Goal: Answer question/provide support: Share knowledge or assist other users

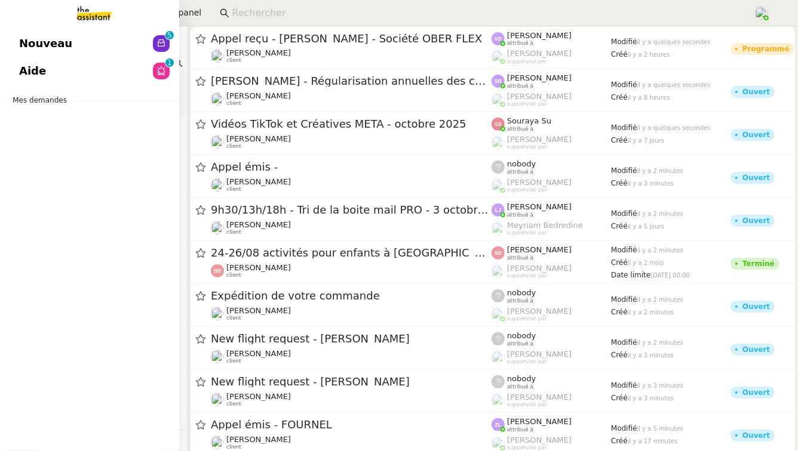
click at [38, 67] on span "Aide" at bounding box center [32, 71] width 27 height 18
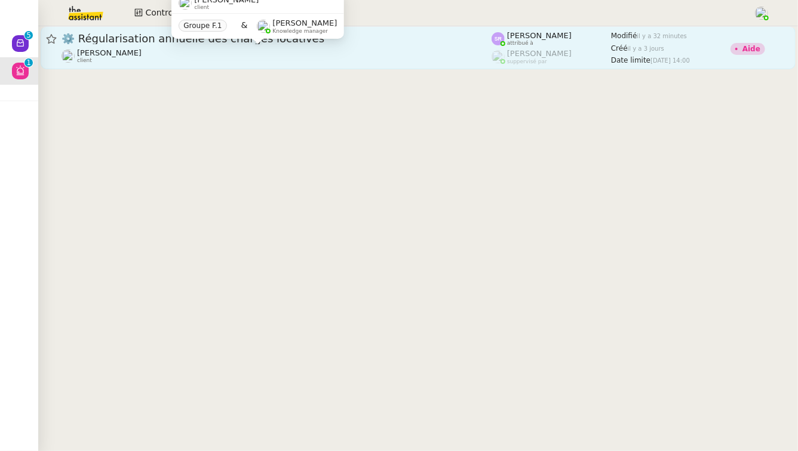
click at [252, 53] on div "[PERSON_NAME] client" at bounding box center [276, 56] width 430 height 16
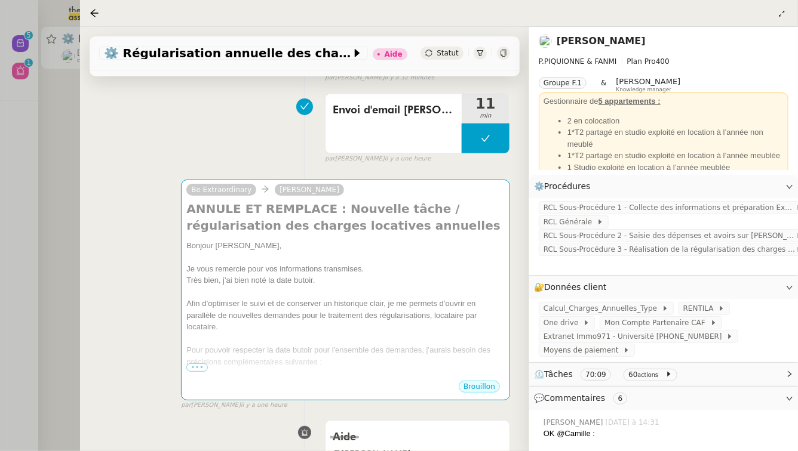
scroll to position [226, 0]
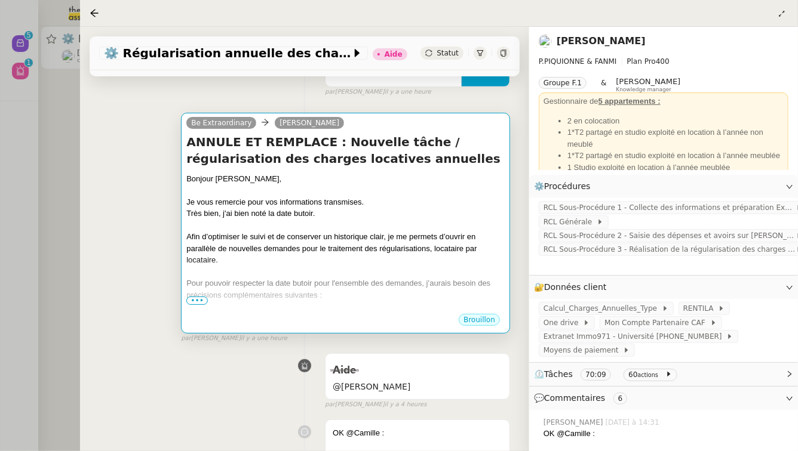
click at [263, 221] on div at bounding box center [345, 226] width 318 height 12
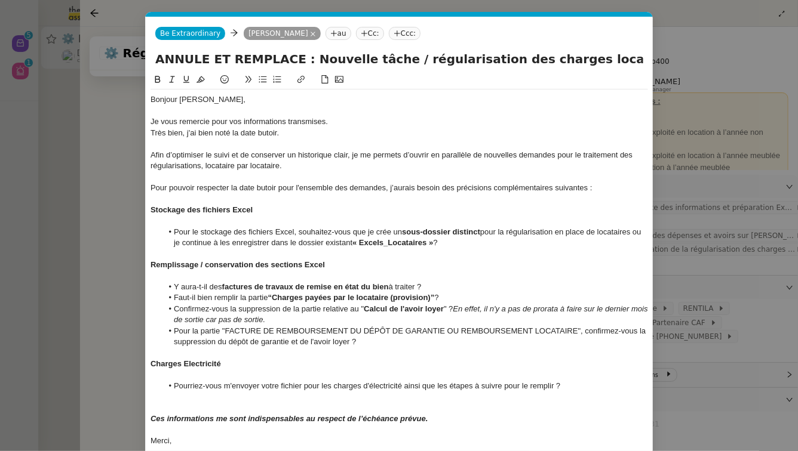
scroll to position [0, 25]
click at [150, 99] on nz-spin "Bonjour [PERSON_NAME], Je vous remercie pour vos informations transmises. Très …" at bounding box center [399, 265] width 507 height 384
click at [152, 101] on div "Bonjour [PERSON_NAME]," at bounding box center [398, 99] width 497 height 11
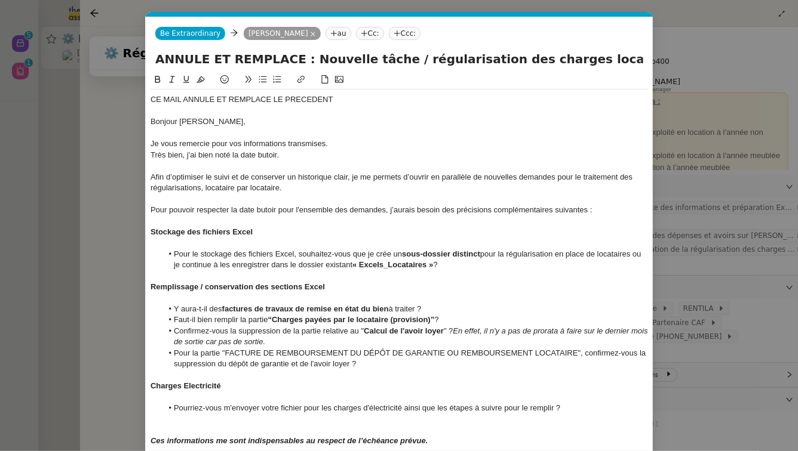
click at [185, 99] on div "CE MAIL ANNULE ET REMPLACE LE PRECEDENT" at bounding box center [398, 99] width 497 height 11
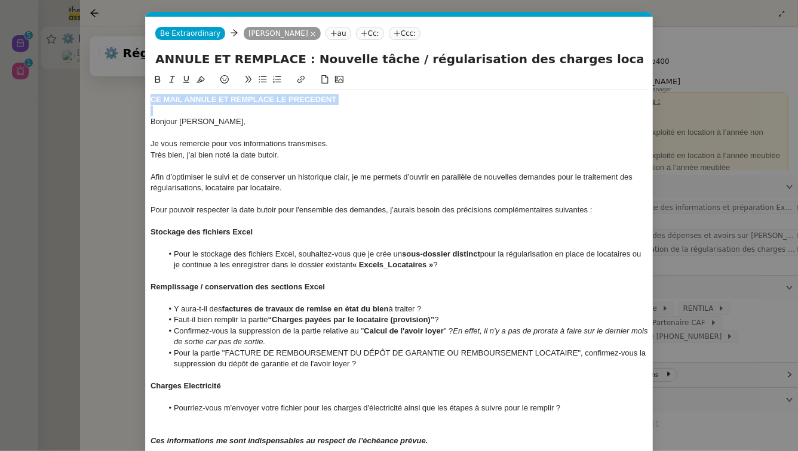
click at [307, 103] on strong "CE MAIL ANNULE ET REMPLACE LE PRECEDENT" at bounding box center [243, 99] width 186 height 9
click at [302, 101] on strong "CE MAIL ANNULE ET REMPLACE LE PRECEDENT" at bounding box center [243, 99] width 186 height 9
click at [304, 100] on strong "CE MAIL ANNULE ET REMPLACE LE PRECEDENT" at bounding box center [243, 99] width 186 height 9
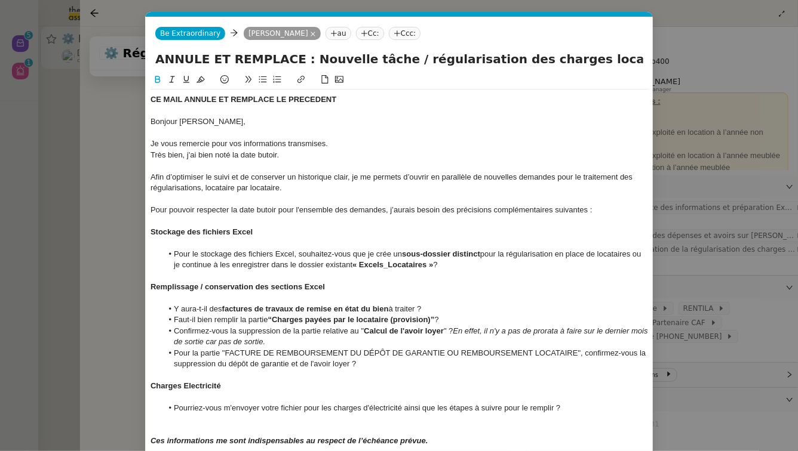
click at [0, 0] on lt-span "PRÉCÉDENT" at bounding box center [0, 0] width 0 height 0
drag, startPoint x: 287, startPoint y: 155, endPoint x: 141, endPoint y: 150, distance: 146.4
click at [141, 150] on nz-modal-container "Service TA - VOYAGE - PROPOSITION GLOBALE A utiliser dans le cadre de propositi…" at bounding box center [399, 225] width 798 height 451
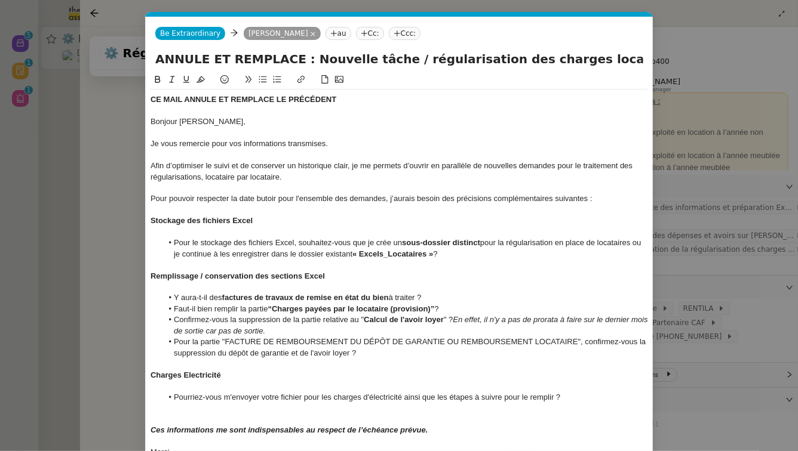
click at [341, 144] on div "Je vous remercie pour vos informations transmises." at bounding box center [398, 144] width 497 height 11
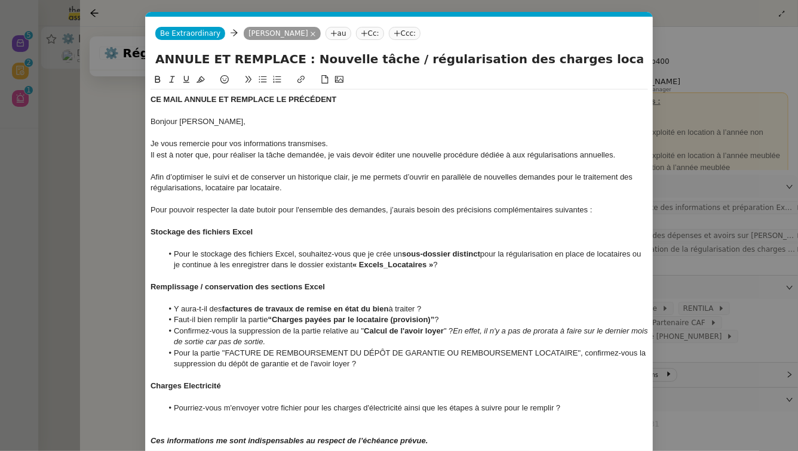
click at [527, 155] on div "Il est à noter que, pour réaliser la tâche demandée, je vais devoir éditer une …" at bounding box center [398, 155] width 497 height 11
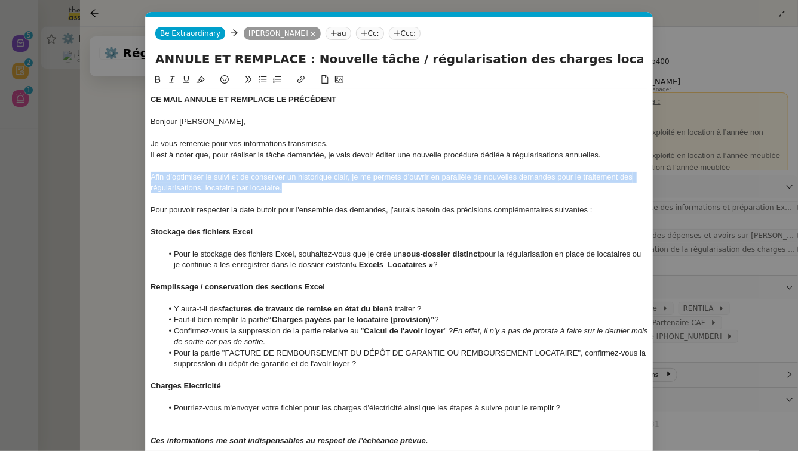
drag, startPoint x: 287, startPoint y: 189, endPoint x: 140, endPoint y: 178, distance: 147.9
click at [140, 178] on nz-modal-container "Service TA - VOYAGE - PROPOSITION GLOBALE A utiliser dans le cadre de propositi…" at bounding box center [399, 225] width 798 height 451
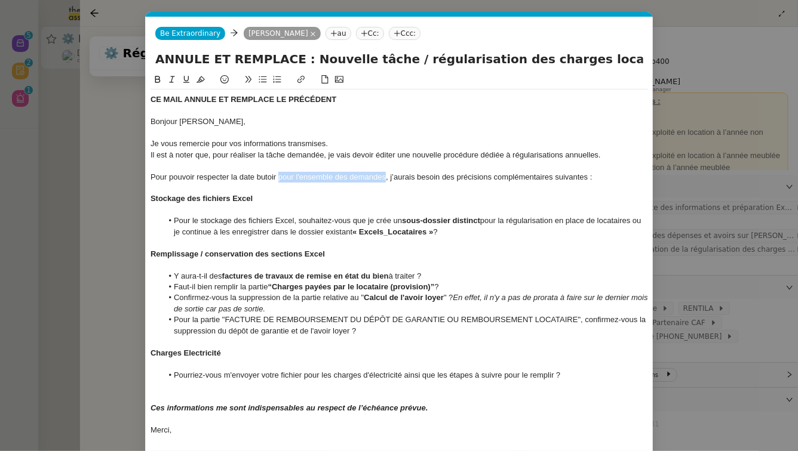
drag, startPoint x: 384, startPoint y: 179, endPoint x: 278, endPoint y: 177, distance: 106.3
click at [278, 177] on div "Pour pouvoir respecter la date butoir pour l'ensemble des demandes, j’aurais be…" at bounding box center [398, 177] width 497 height 11
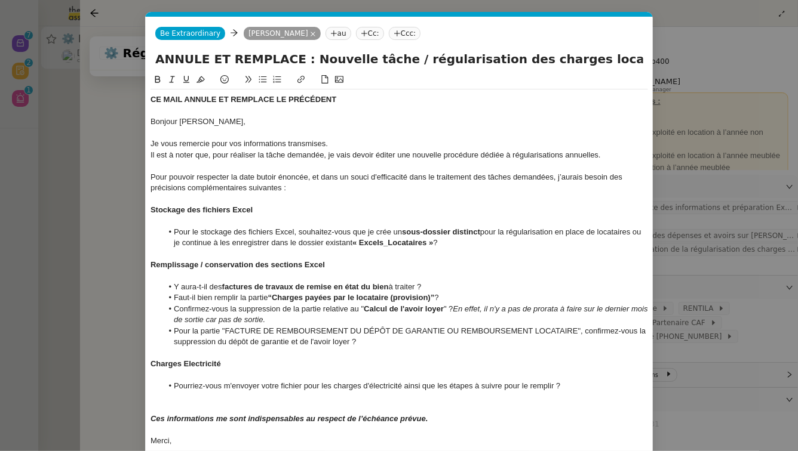
click at [510, 155] on div "Il est à noter que, pour réaliser la tâche demandée, je vais devoir éditer une …" at bounding box center [398, 155] width 497 height 11
drag, startPoint x: 522, startPoint y: 156, endPoint x: 647, endPoint y: 157, distance: 124.8
click at [647, 157] on div "Il est à noter que, pour réaliser la tâche demandée, je vais devoir éditer une …" at bounding box center [398, 155] width 497 height 11
click at [533, 163] on div at bounding box center [398, 166] width 497 height 11
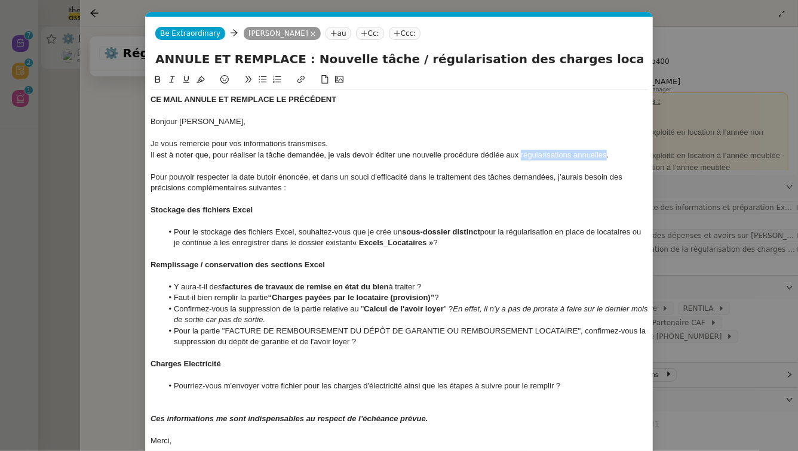
drag, startPoint x: 520, startPoint y: 157, endPoint x: 607, endPoint y: 159, distance: 87.2
click at [607, 159] on div "Il est à noter que, pour réaliser la tâche demandée, je vais devoir éditer une …" at bounding box center [398, 155] width 497 height 11
click at [242, 211] on strong "Stockage des fichiers Excel" at bounding box center [201, 209] width 102 height 9
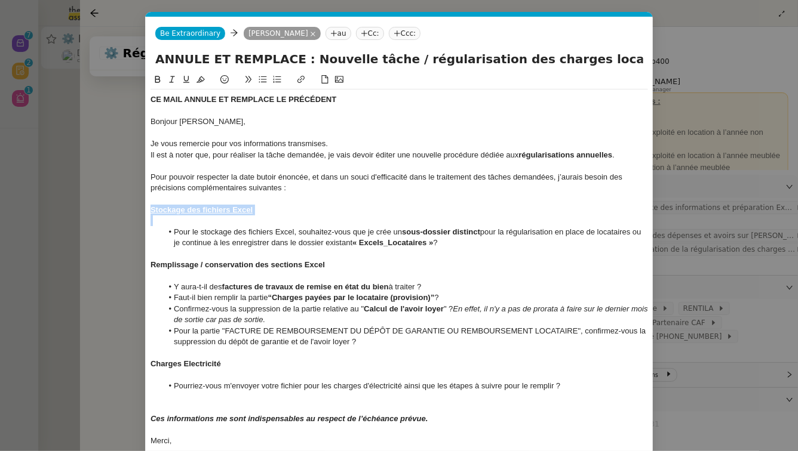
click at [254, 238] on li "Pour le stockage des fichiers Excel, souhaitez-vous que je crée un sous-dossier…" at bounding box center [405, 238] width 486 height 22
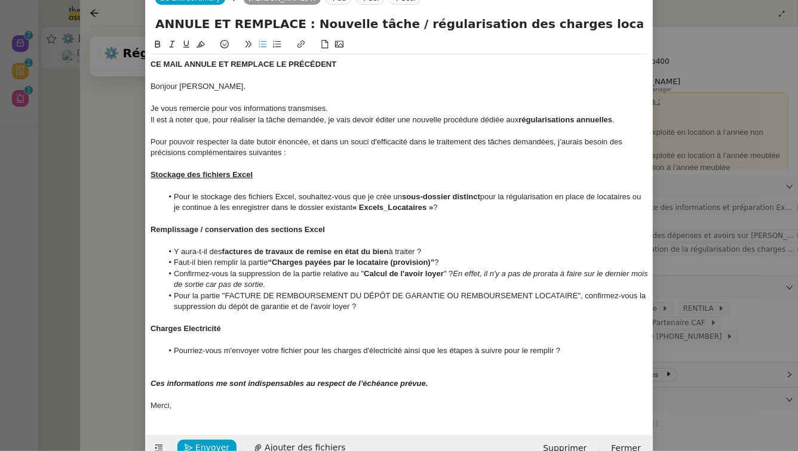
click at [291, 229] on strong "Remplissage / conservation des sections Excel" at bounding box center [237, 229] width 174 height 9
click at [288, 256] on strong "factures de travaux de remise en état du bien" at bounding box center [305, 251] width 167 height 9
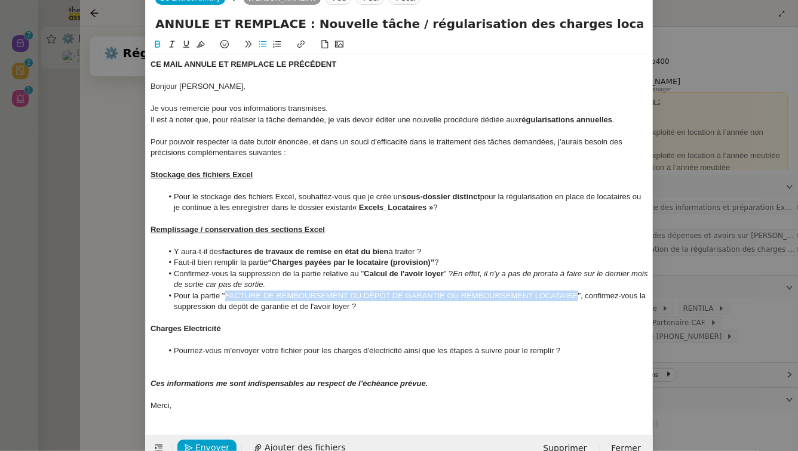
drag, startPoint x: 224, startPoint y: 296, endPoint x: 577, endPoint y: 296, distance: 352.2
click at [577, 296] on span "FACTURE DE REMBOURSEMENT DU DÉPÔT DE GARANTIE OU REMBOURSEMENT LOCATAIRE", conf…" at bounding box center [411, 301] width 474 height 20
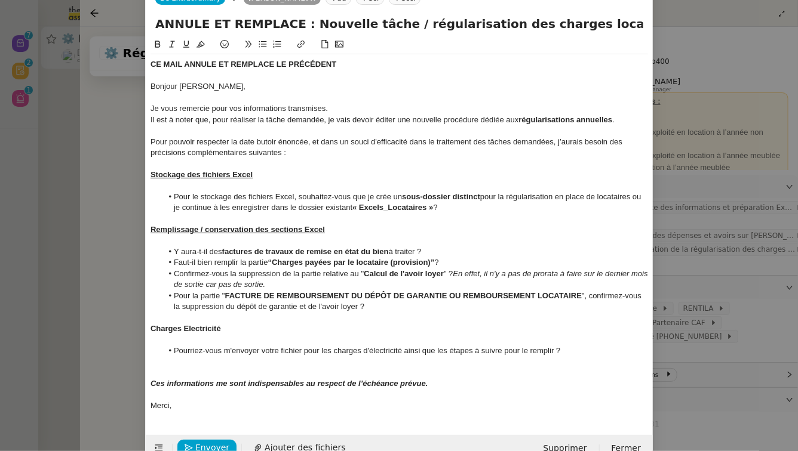
click at [188, 326] on strong "Charges Electricité" at bounding box center [185, 328] width 70 height 9
click at [188, 336] on div at bounding box center [398, 340] width 497 height 11
click at [188, 328] on u "Charges Electricité" at bounding box center [185, 328] width 70 height 9
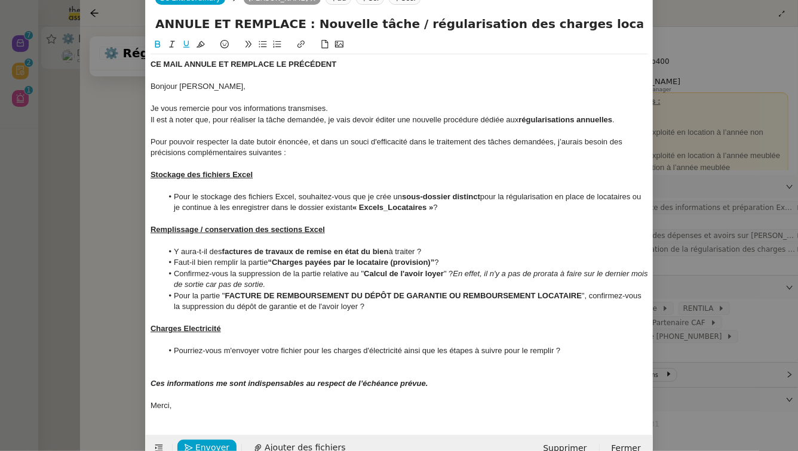
click at [0, 0] on lt-strong "É" at bounding box center [0, 0] width 0 height 0
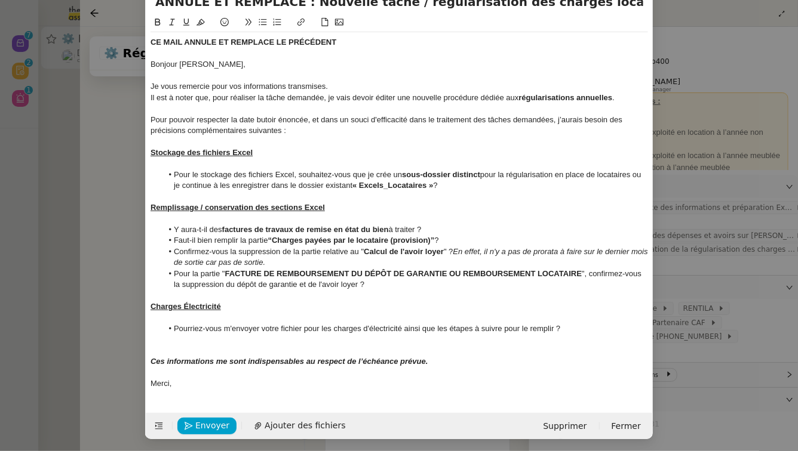
scroll to position [60, 0]
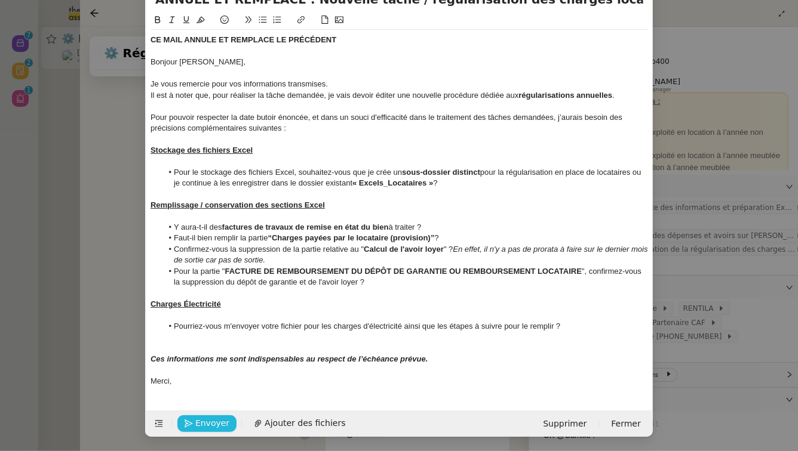
click at [209, 426] on span "Envoyer" at bounding box center [212, 424] width 34 height 14
click at [209, 426] on span "Confirmer l'envoi" at bounding box center [231, 424] width 72 height 14
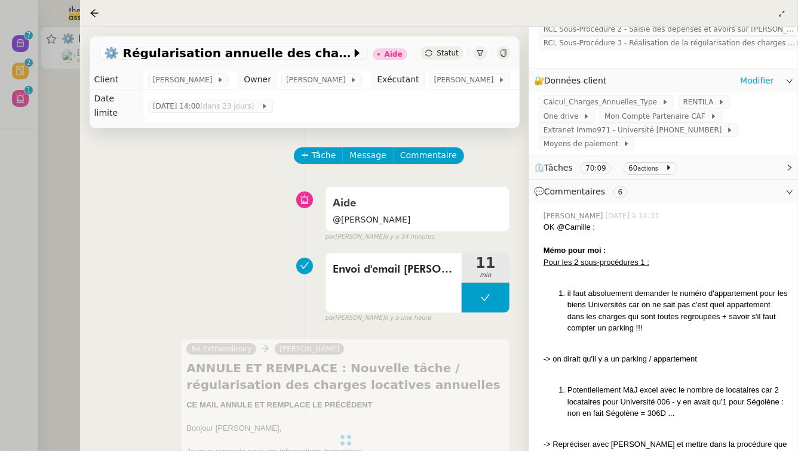
scroll to position [81, 0]
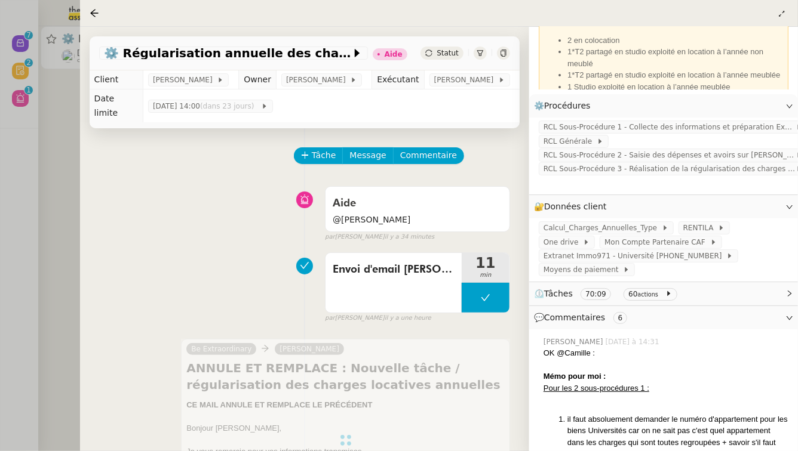
click at [679, 289] on span "⏲️ Tâches 70:09 60 actions" at bounding box center [654, 294] width 240 height 14
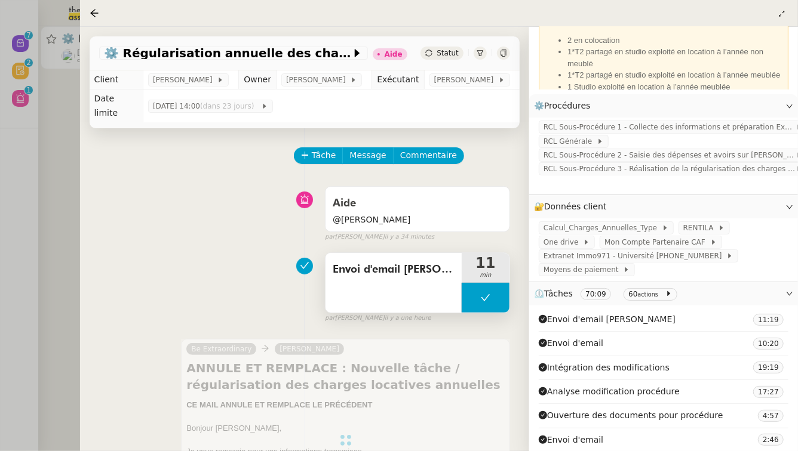
click at [388, 266] on span "Envoi d'email [PERSON_NAME]" at bounding box center [394, 270] width 122 height 18
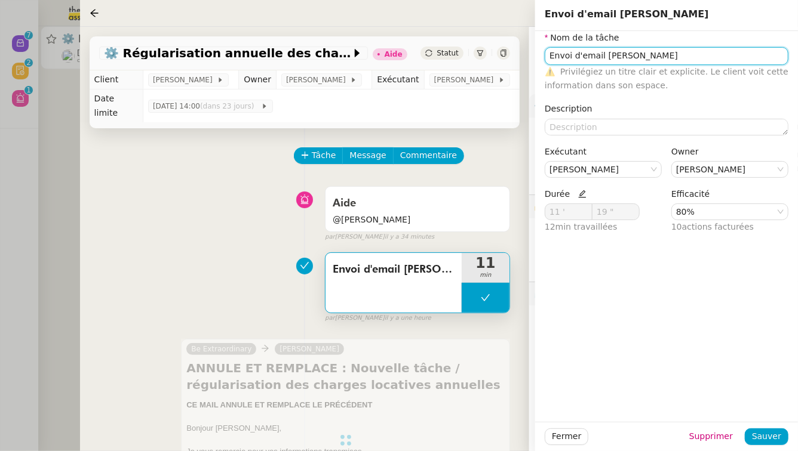
click at [621, 55] on input "Envoi d'email [PERSON_NAME]" at bounding box center [666, 55] width 244 height 17
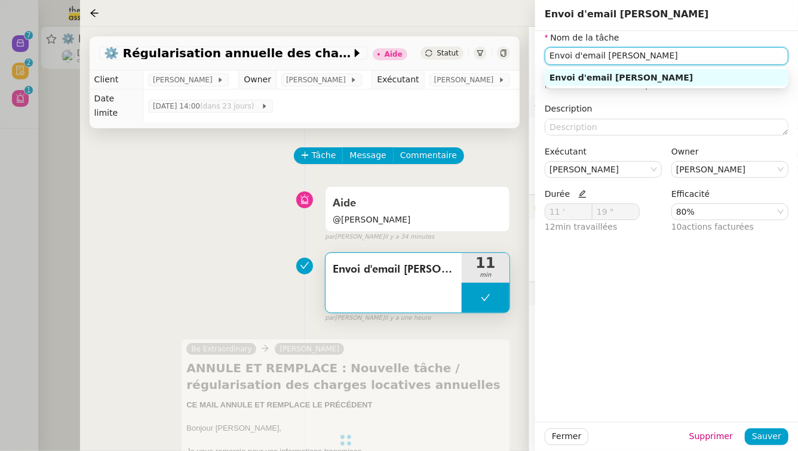
click at [621, 55] on input "Envoi d'email [PERSON_NAME]" at bounding box center [666, 55] width 244 height 17
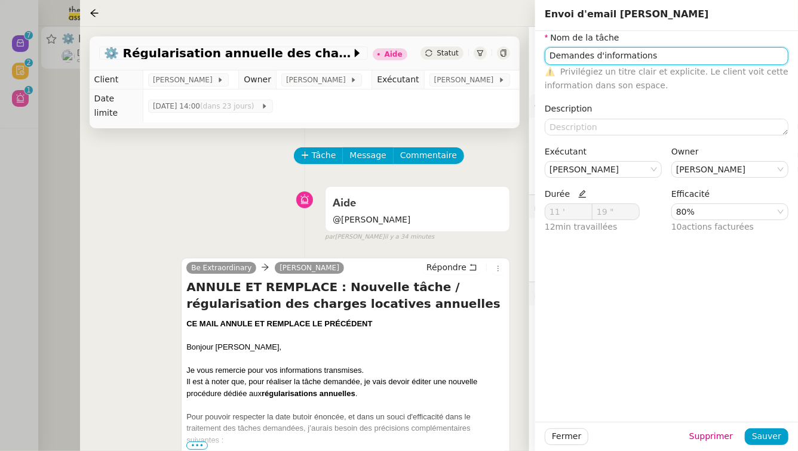
type input "Envoi d'email [PERSON_NAME]"
type input "11 '"
type input "19 ""
type input "Envoi d'email [PERSON_NAME]"
type input "11 '"
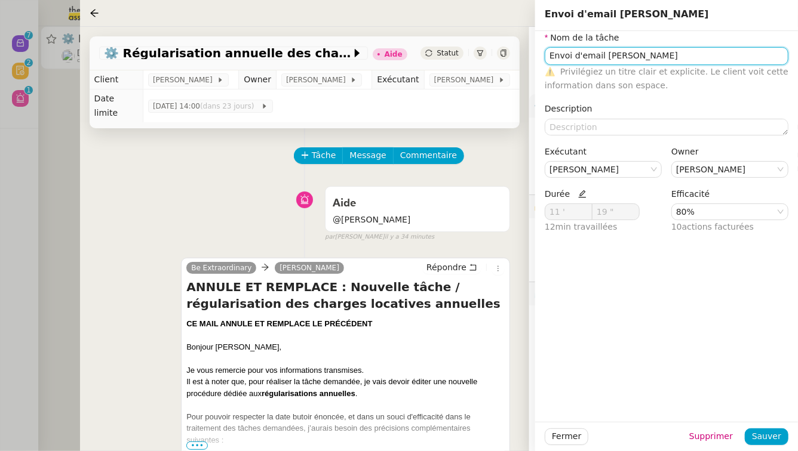
type input "19 ""
type input "Envoi d'email [PERSON_NAME]"
type input "11 '"
type input "19 ""
click at [640, 55] on input "Envoi d'email [PERSON_NAME]" at bounding box center [666, 55] width 244 height 17
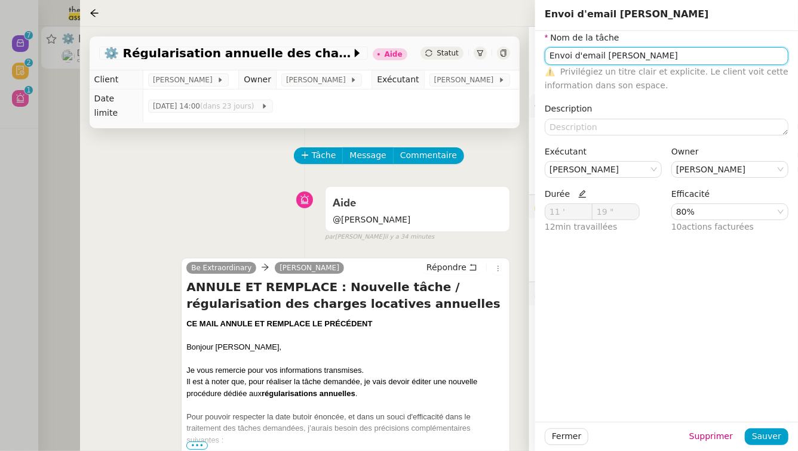
click at [640, 55] on input "Envoi d'email [PERSON_NAME]" at bounding box center [666, 55] width 244 height 17
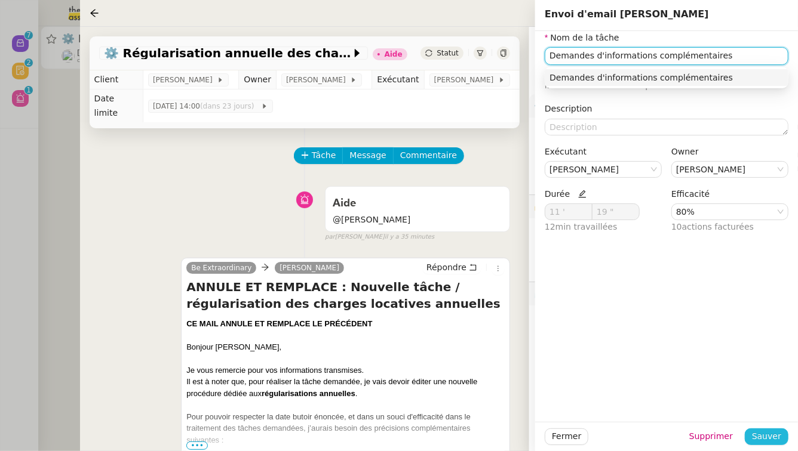
type input "Demandes d'informations complémentaires"
click at [777, 435] on span "Sauver" at bounding box center [766, 437] width 29 height 14
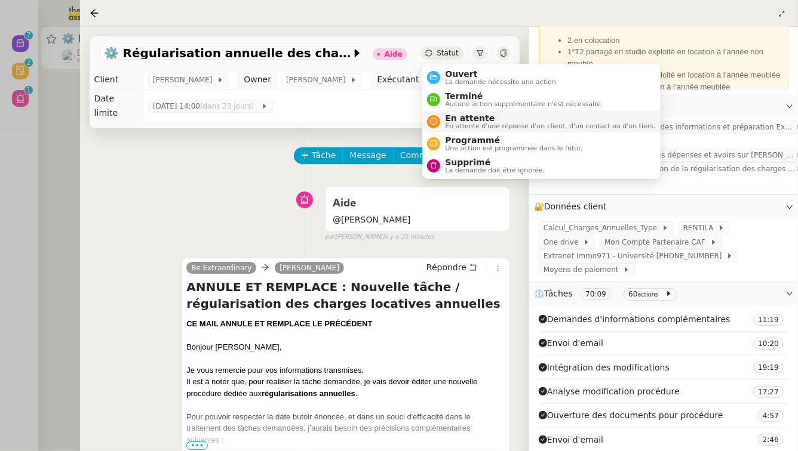
click at [453, 115] on span "En attente" at bounding box center [550, 118] width 210 height 10
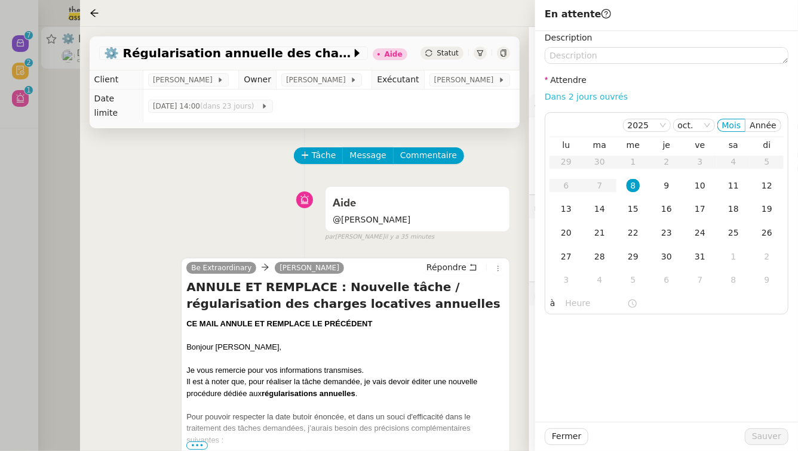
click at [589, 97] on link "Dans 2 jours ouvrés" at bounding box center [585, 97] width 83 height 10
type input "07:00"
click at [781, 441] on button "Sauver" at bounding box center [766, 437] width 44 height 17
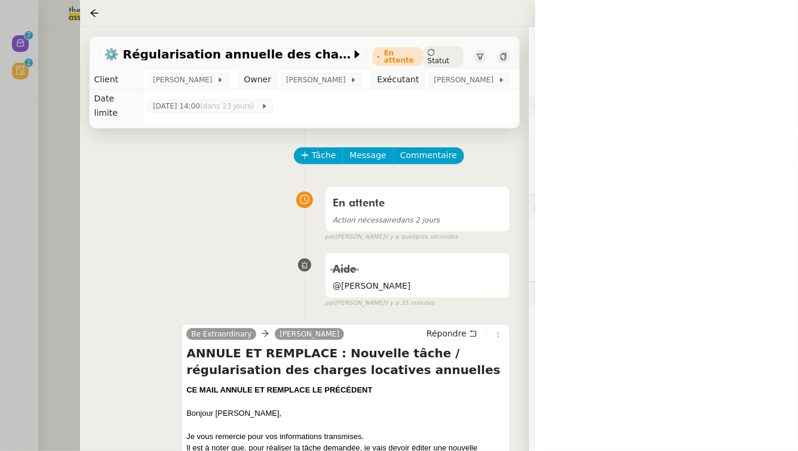
click at [0, 260] on div at bounding box center [399, 225] width 798 height 451
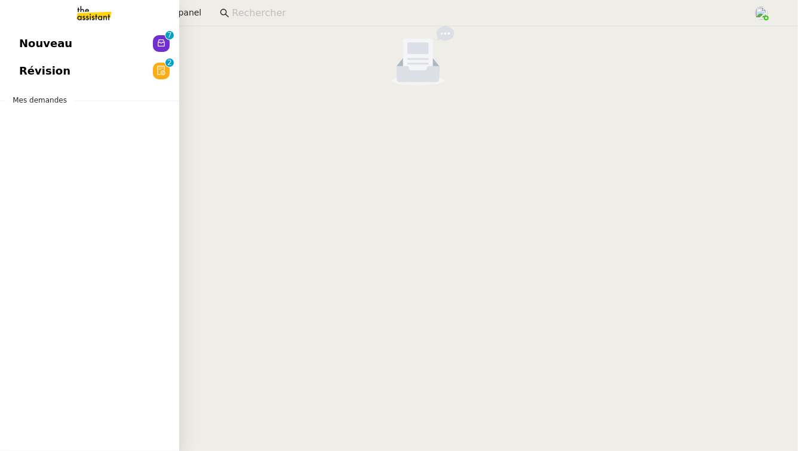
click at [34, 67] on span "Révision" at bounding box center [44, 71] width 51 height 18
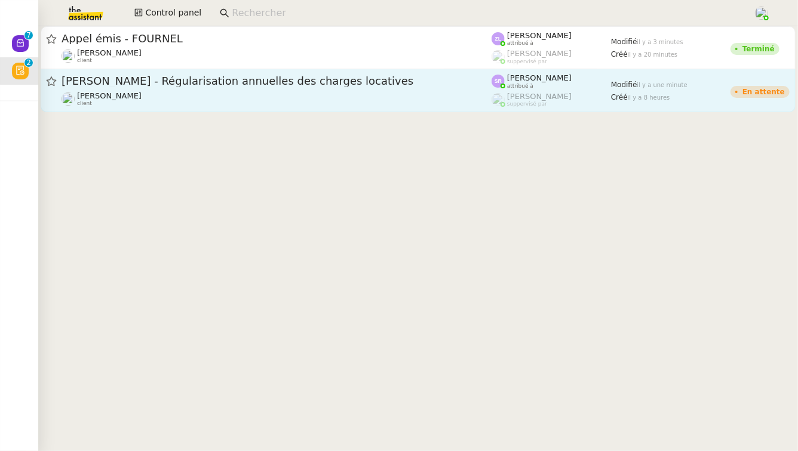
click at [280, 82] on span "[PERSON_NAME] - Régularisation annuelles des charges locatives" at bounding box center [276, 81] width 430 height 11
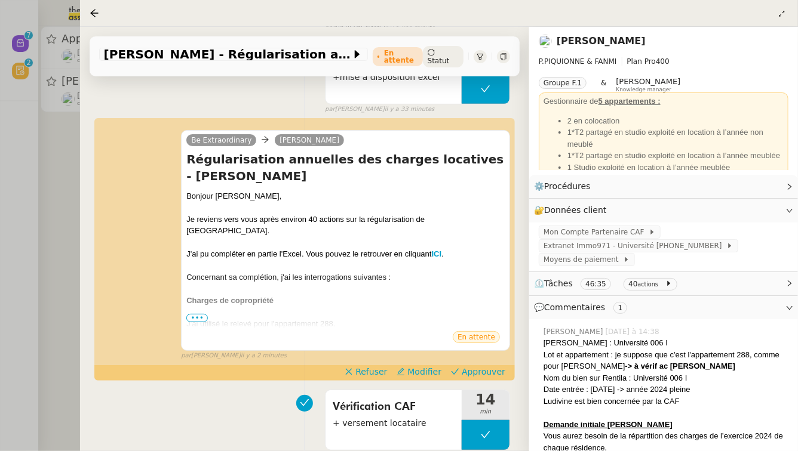
scroll to position [210, 0]
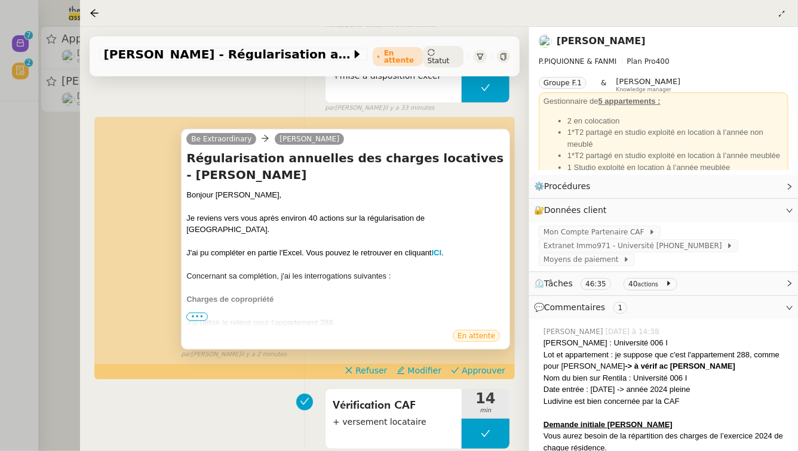
click at [195, 319] on span "•••" at bounding box center [196, 317] width 21 height 8
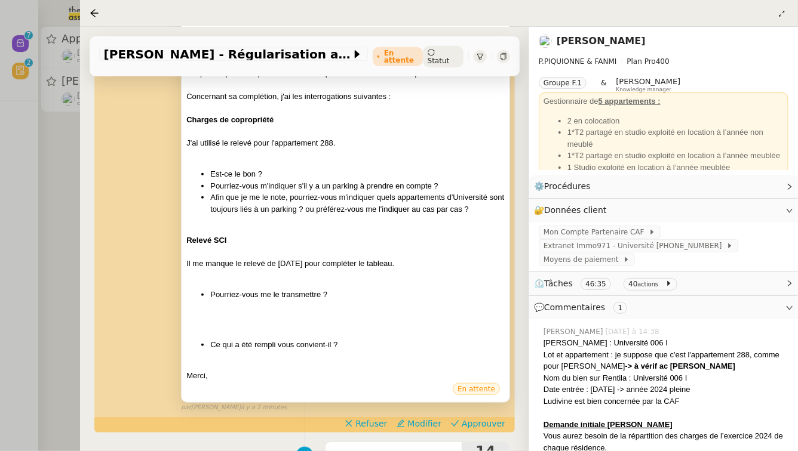
scroll to position [436, 0]
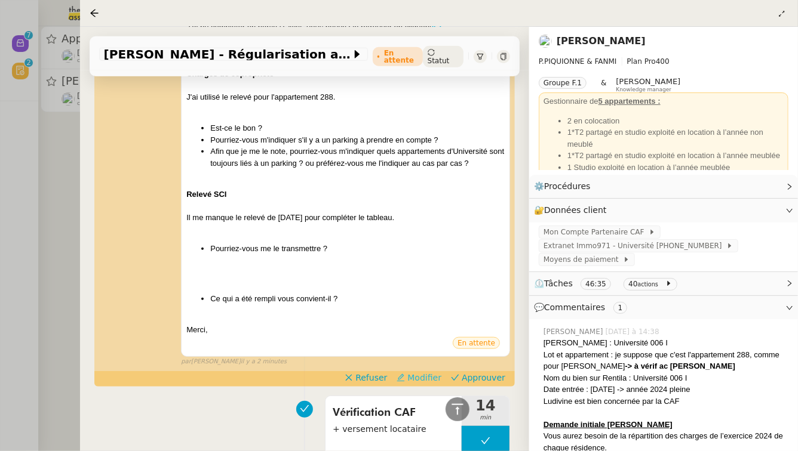
click at [429, 372] on span "Modifier" at bounding box center [424, 378] width 34 height 12
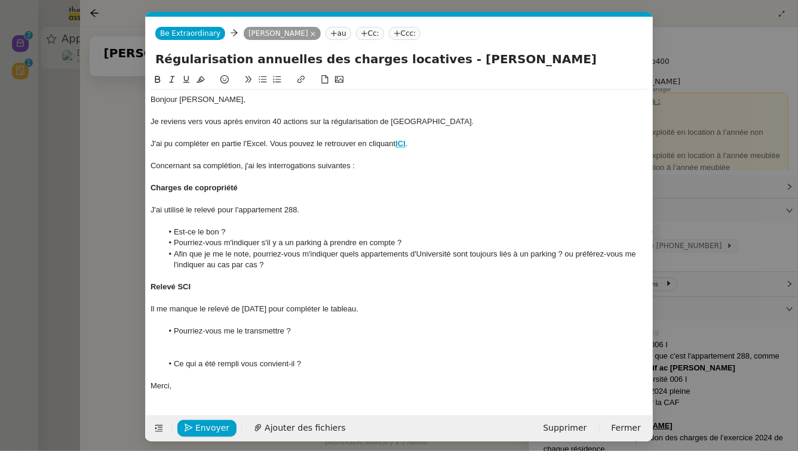
scroll to position [510, 0]
drag, startPoint x: 307, startPoint y: 122, endPoint x: 273, endPoint y: 121, distance: 34.0
click at [273, 121] on div "Je reviens vers vous après environ 40 actions sur la régularisation de [GEOGRAP…" at bounding box center [398, 121] width 497 height 11
click at [152, 144] on div "J'ai pu compléter en partie l'Excel. Vous pouvez le retrouver en cliquant ICI ." at bounding box center [398, 144] width 497 height 11
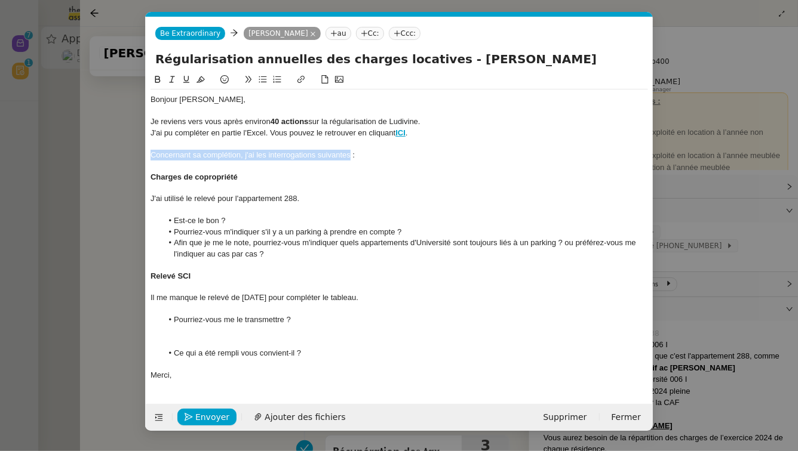
drag, startPoint x: 350, startPoint y: 156, endPoint x: 144, endPoint y: 155, distance: 206.0
click at [144, 155] on nz-modal-container "Service TA - VOYAGE - PROPOSITION GLOBALE A utiliser dans le cadre de propositi…" at bounding box center [399, 225] width 798 height 451
click at [179, 175] on strong "Charges de copropriété" at bounding box center [193, 177] width 87 height 9
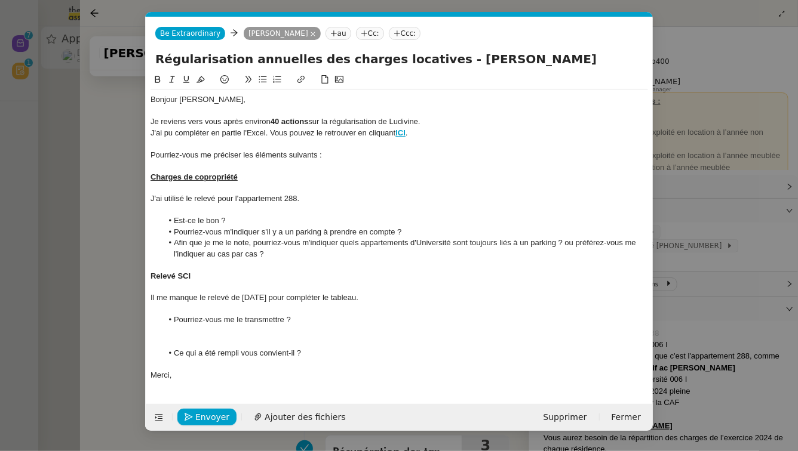
click at [151, 199] on div "J'ai utilisé le relevé pour l'appartement 288." at bounding box center [398, 198] width 497 height 11
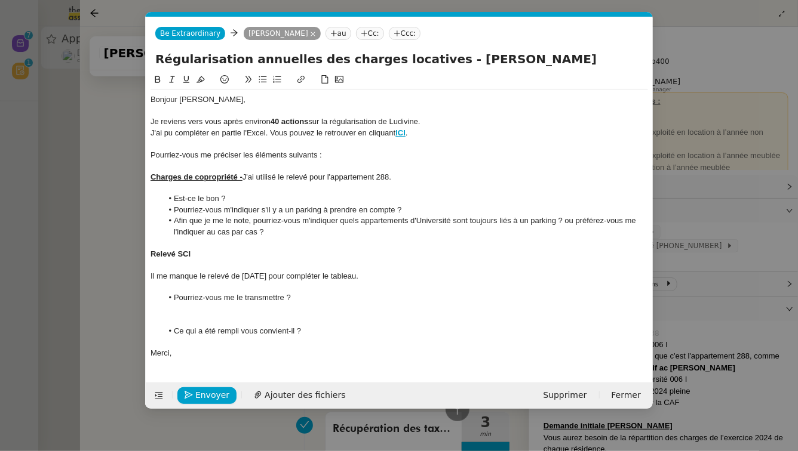
drag, startPoint x: 244, startPoint y: 177, endPoint x: 238, endPoint y: 177, distance: 6.6
click at [238, 177] on div "Charges de copropriété - J'ai utilisé le relevé pour l'appartement 288." at bounding box center [398, 177] width 497 height 11
click at [384, 187] on div at bounding box center [398, 188] width 497 height 11
click at [395, 175] on div "Charges de copropriété - J'ai utilisé le relevé pour l'appartement 288." at bounding box center [398, 177] width 497 height 11
drag, startPoint x: 401, startPoint y: 179, endPoint x: 242, endPoint y: 180, distance: 158.8
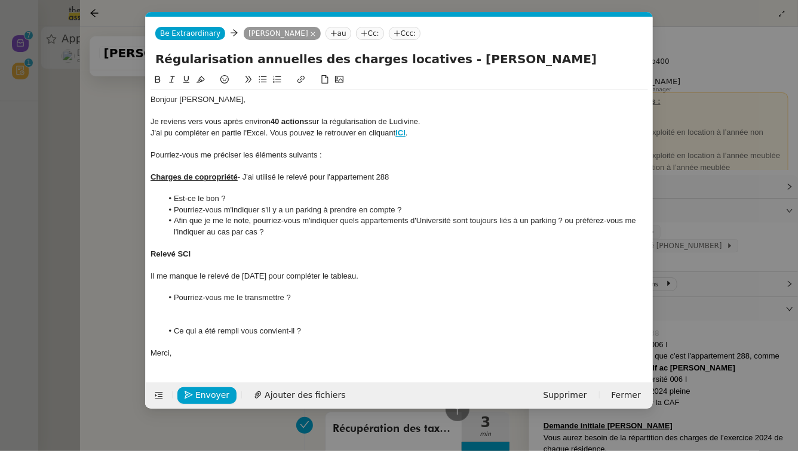
click at [242, 180] on div "Charges de copropriété - J'ai utilisé le relevé pour l'appartement 288" at bounding box center [398, 177] width 497 height 11
click at [222, 210] on li "Pourriez-vous m'indiquer s'il y a un parking à prendre en compte ?" at bounding box center [405, 210] width 486 height 11
click at [171, 256] on strong "Relevé SCI" at bounding box center [170, 254] width 40 height 9
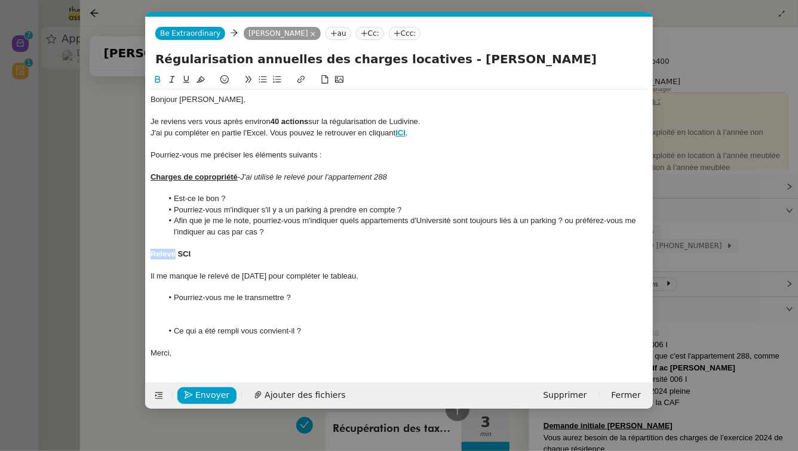
click at [171, 256] on strong "Relevé SCI" at bounding box center [170, 254] width 40 height 9
click at [194, 263] on div at bounding box center [398, 265] width 497 height 11
click at [194, 257] on div "Relevé SCI" at bounding box center [398, 254] width 497 height 11
click at [150, 276] on nz-spin "Bonjour [PERSON_NAME], Je reviens vers vous après environ 40 actions sur la rég…" at bounding box center [399, 221] width 507 height 296
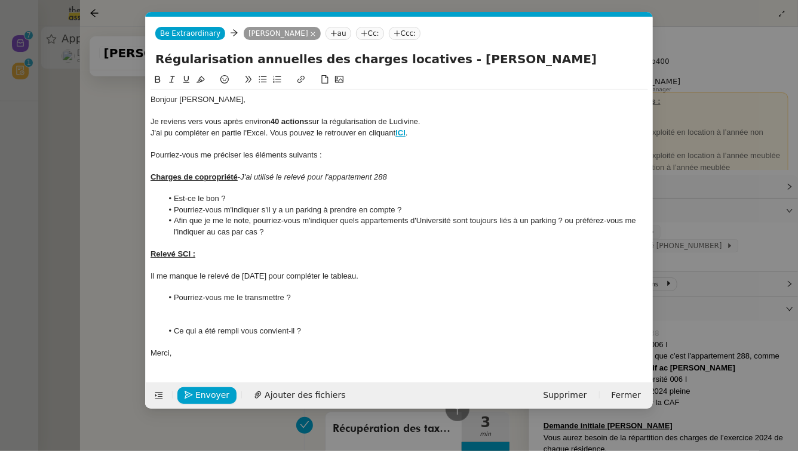
click at [151, 277] on div "Il me manque le relevé de [DATE] pour compléter le tableau." at bounding box center [398, 276] width 497 height 11
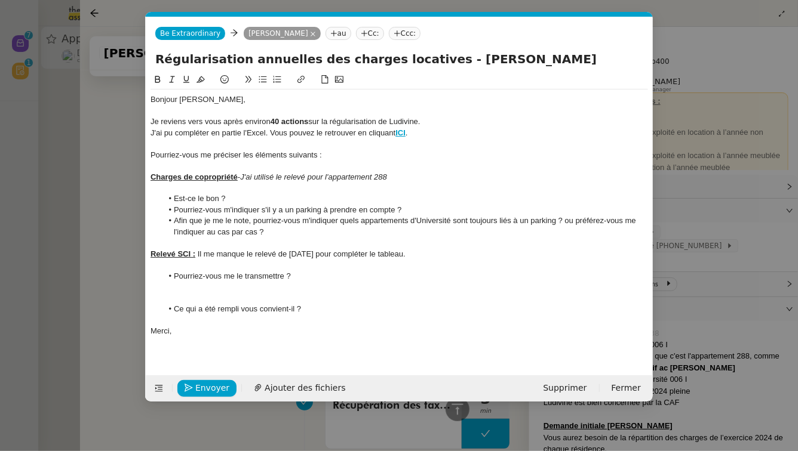
click at [173, 276] on li "Pourriez-vous me le transmettre ?" at bounding box center [405, 276] width 486 height 11
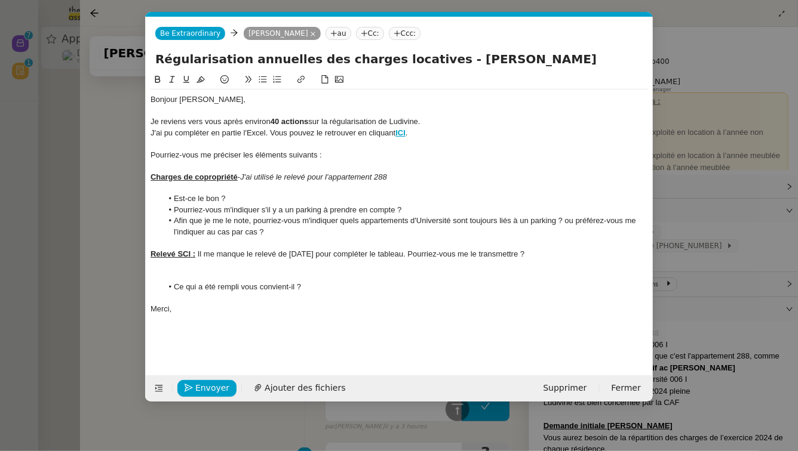
click at [558, 254] on div "Relevé SCI : Il me manque le relevé de [DATE] pour compléter le tableau. Pourri…" at bounding box center [398, 254] width 497 height 11
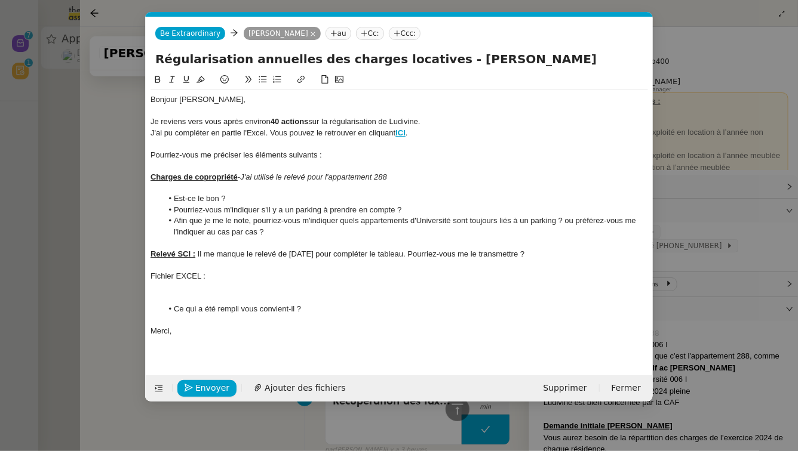
click at [173, 309] on li "Ce qui a été rempli vous convient-il ?" at bounding box center [405, 309] width 486 height 11
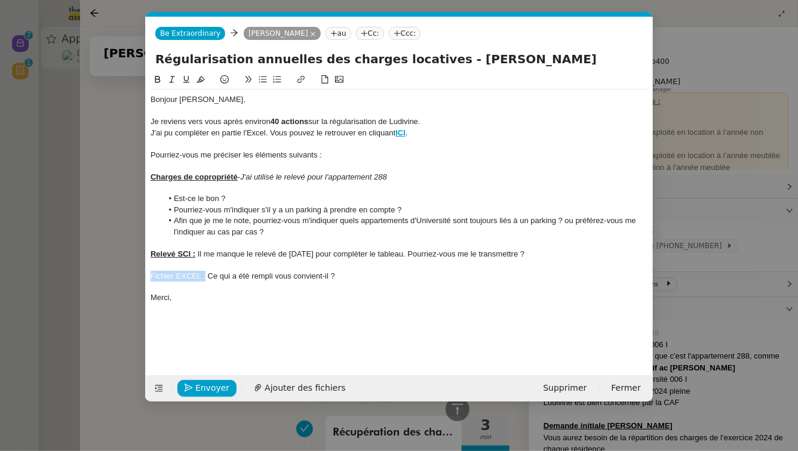
drag, startPoint x: 206, startPoint y: 274, endPoint x: 140, endPoint y: 277, distance: 66.3
click at [140, 277] on nz-modal-container "Service TA - VOYAGE - PROPOSITION GLOBALE A utiliser dans le cadre de propositi…" at bounding box center [399, 225] width 798 height 451
click at [188, 325] on div "Bonjour [PERSON_NAME], Je reviens vers vous après environ 40 actions sur la rég…" at bounding box center [398, 215] width 497 height 284
click at [196, 388] on span "Envoyer" at bounding box center [212, 388] width 34 height 14
click at [196, 388] on span "Confirmer l'envoi" at bounding box center [231, 388] width 72 height 14
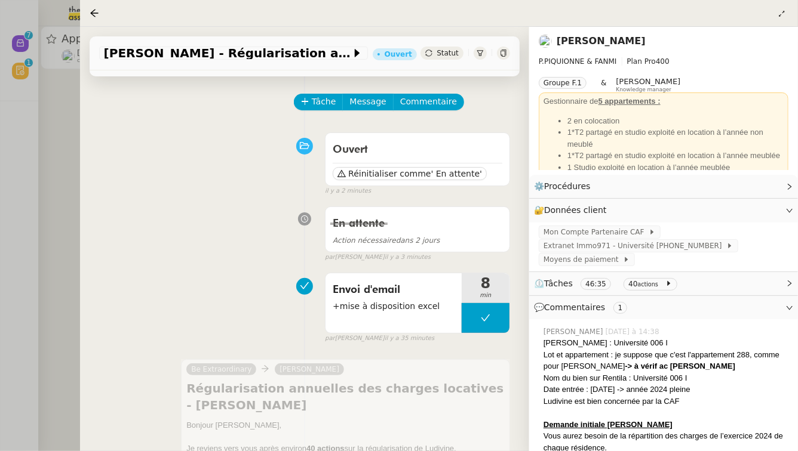
scroll to position [0, 0]
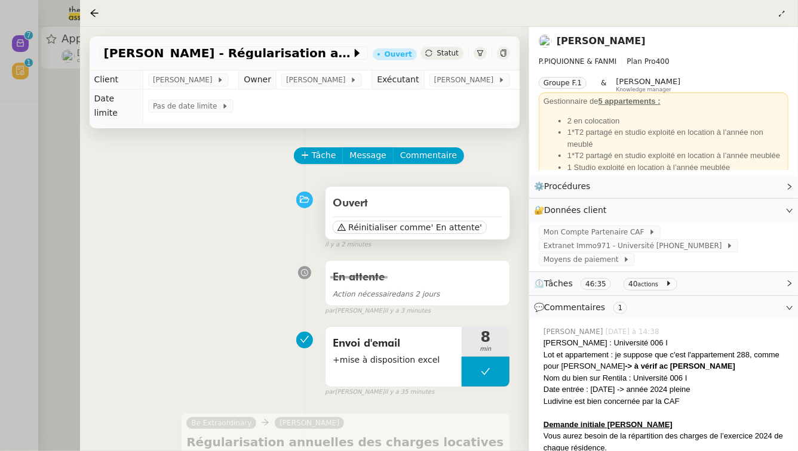
click at [491, 230] on div "Réinitialiser comme ' En attente'" at bounding box center [418, 226] width 170 height 18
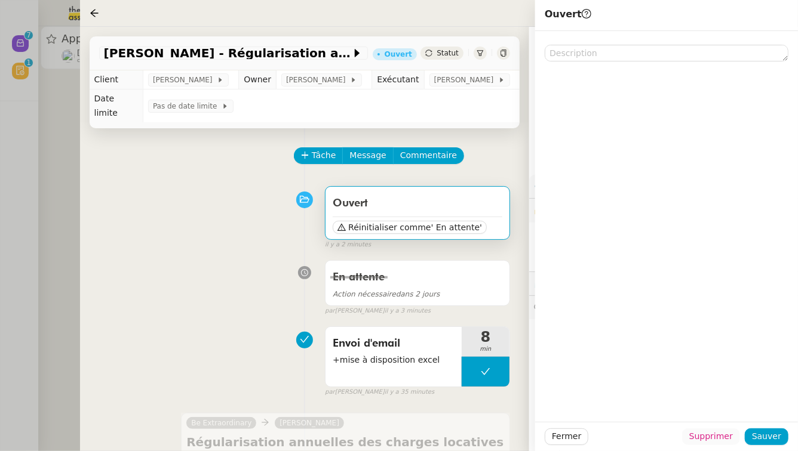
click at [733, 434] on span "Supprimer" at bounding box center [711, 437] width 44 height 14
click at [743, 407] on span "Ok" at bounding box center [743, 405] width 11 height 12
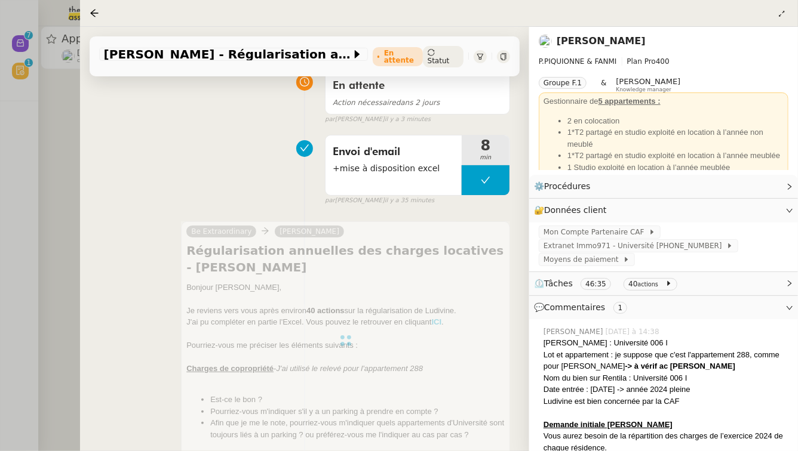
scroll to position [130, 0]
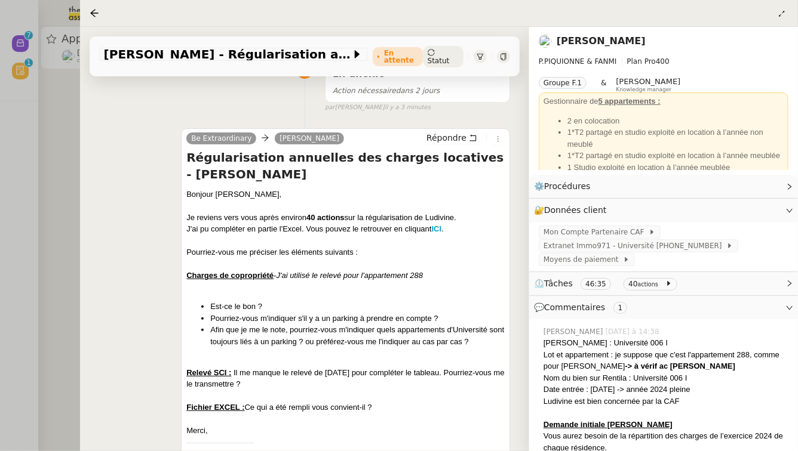
click at [57, 153] on div at bounding box center [399, 225] width 798 height 451
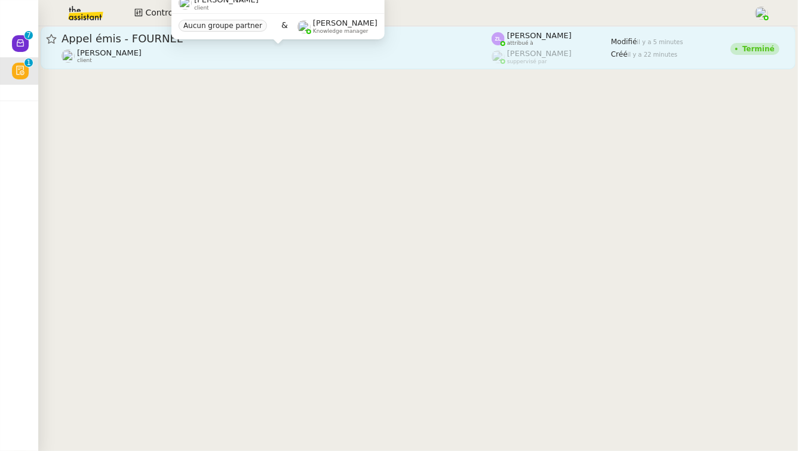
click at [141, 51] on span "[PERSON_NAME]" at bounding box center [109, 52] width 64 height 9
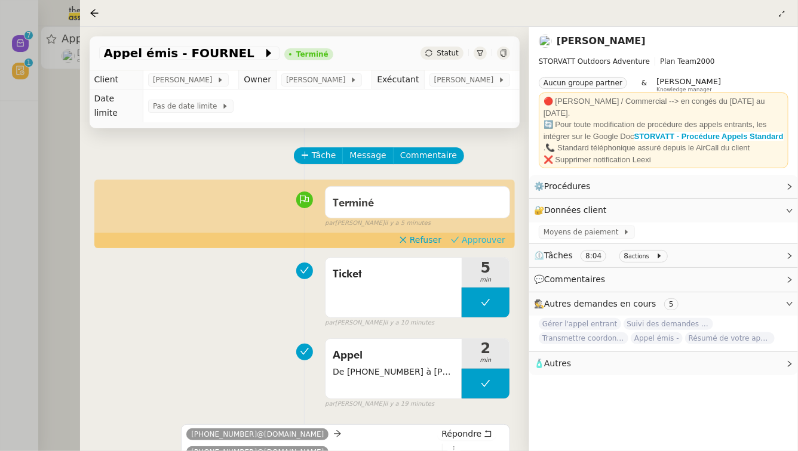
click at [498, 242] on span "Approuver" at bounding box center [483, 240] width 44 height 12
click at [0, 99] on div at bounding box center [399, 225] width 798 height 451
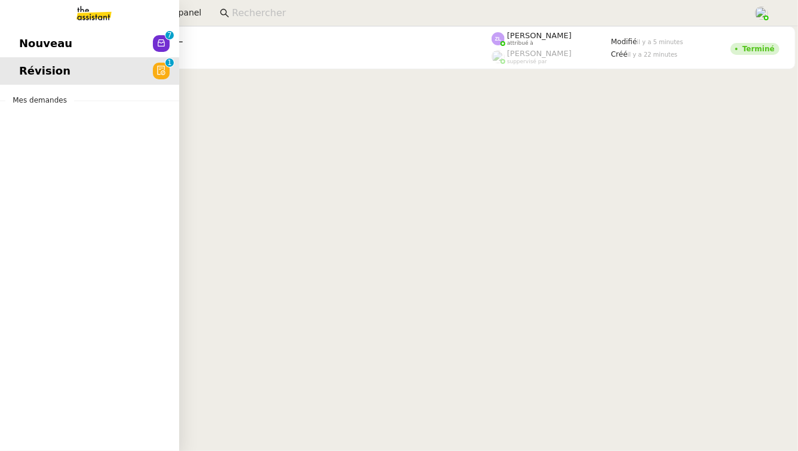
click at [16, 46] on link "Nouveau 0 1 2 3 4 5 6 7 8 9" at bounding box center [89, 43] width 179 height 27
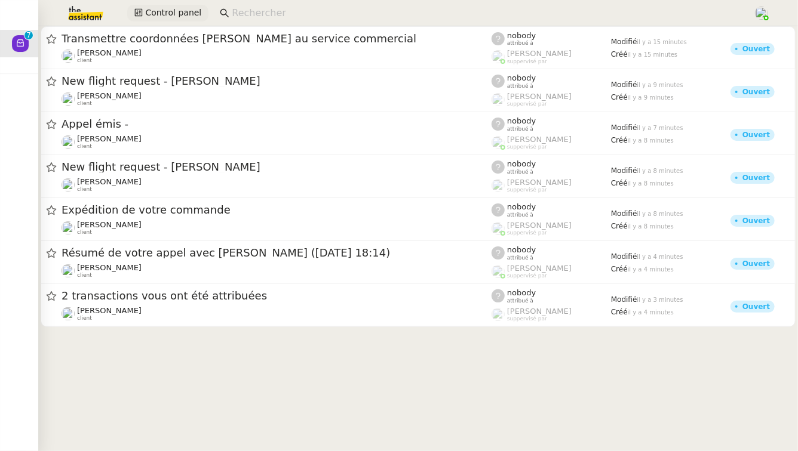
click at [176, 16] on span "Control panel" at bounding box center [173, 13] width 56 height 14
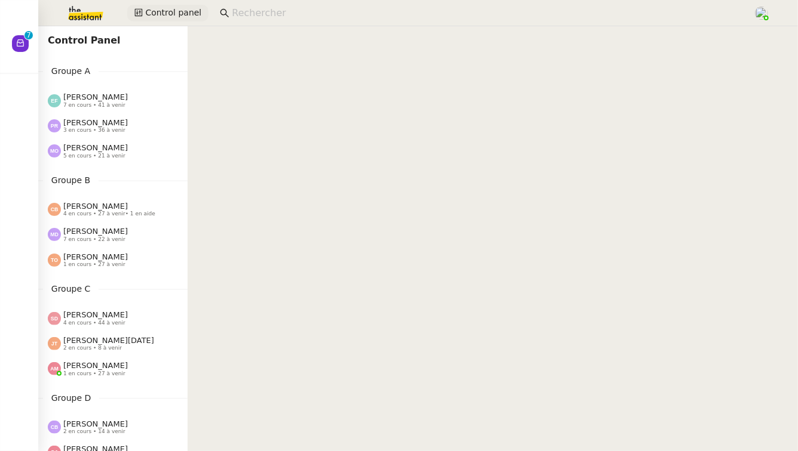
scroll to position [677, 0]
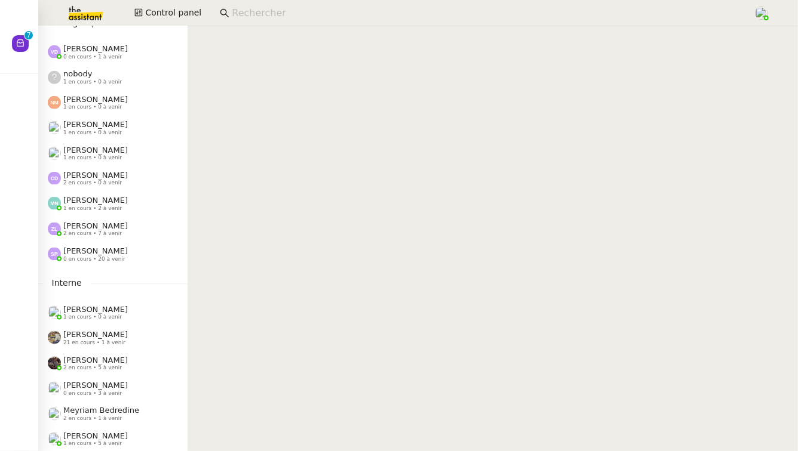
click at [104, 251] on span "[PERSON_NAME]" at bounding box center [95, 251] width 64 height 9
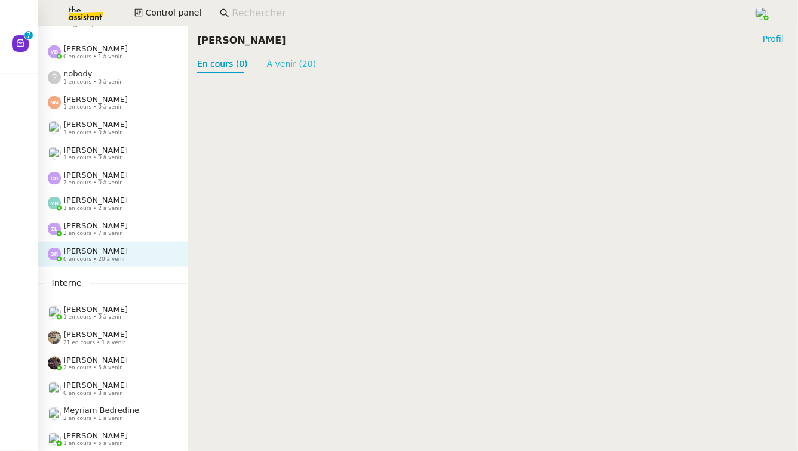
click at [286, 59] on link "À venir (20)" at bounding box center [292, 64] width 50 height 10
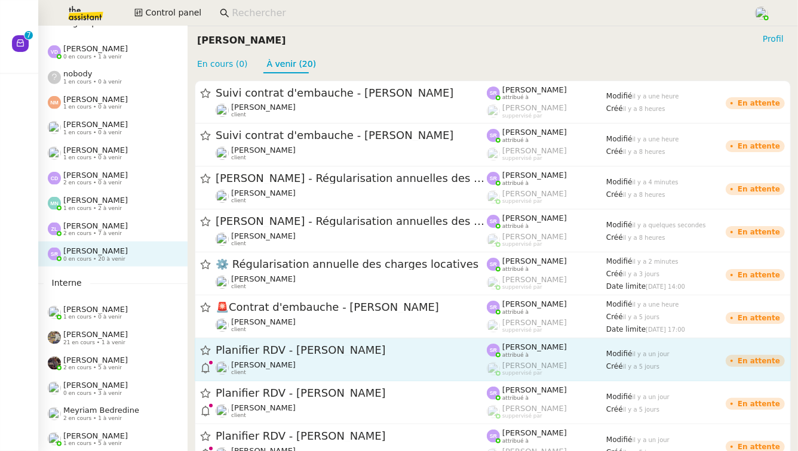
scroll to position [529, 0]
